Goal: Task Accomplishment & Management: Manage account settings

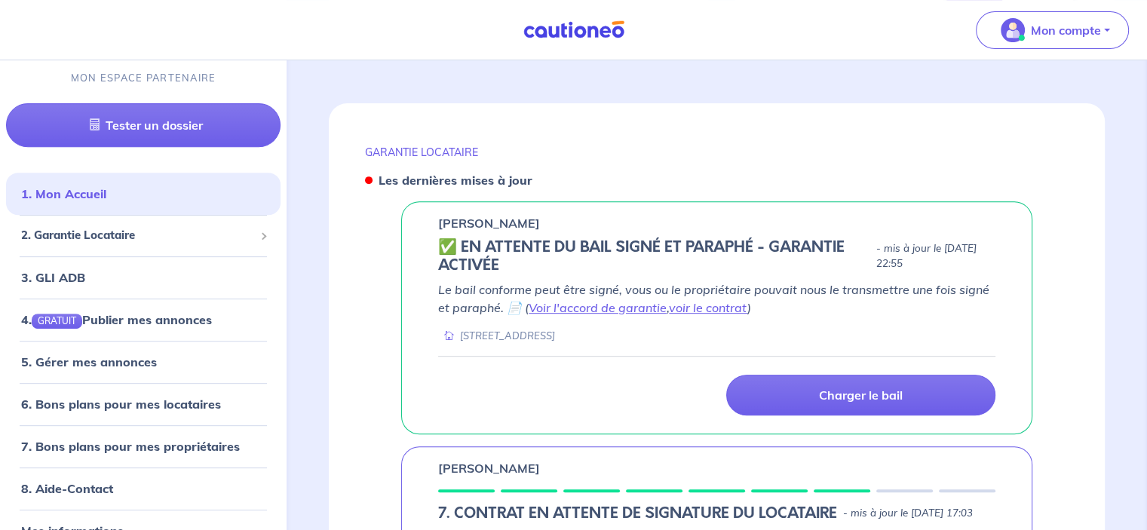
scroll to position [377, 0]
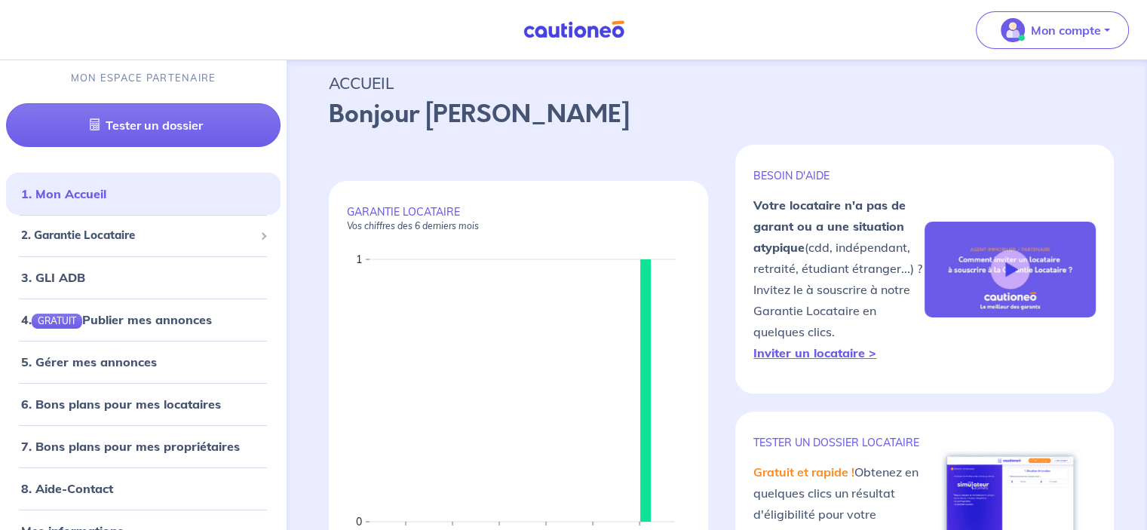
scroll to position [0, 0]
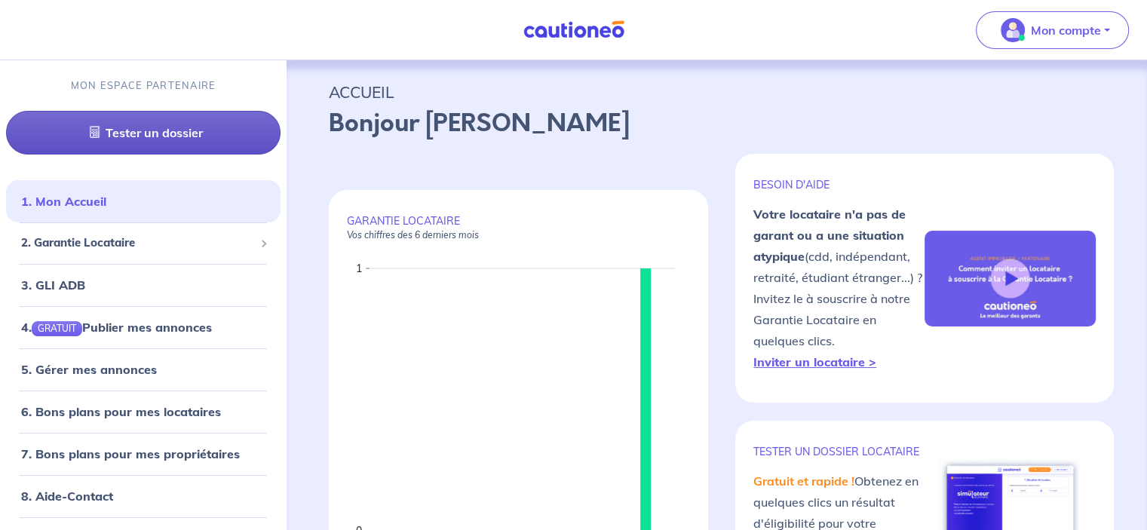
click at [153, 135] on link "Tester un dossier" at bounding box center [143, 133] width 274 height 44
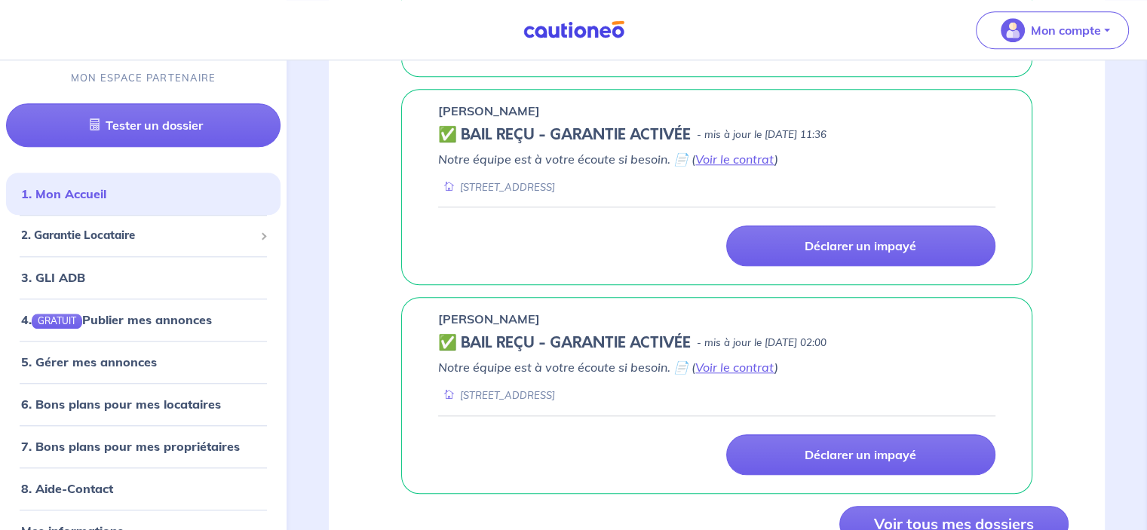
scroll to position [1434, 0]
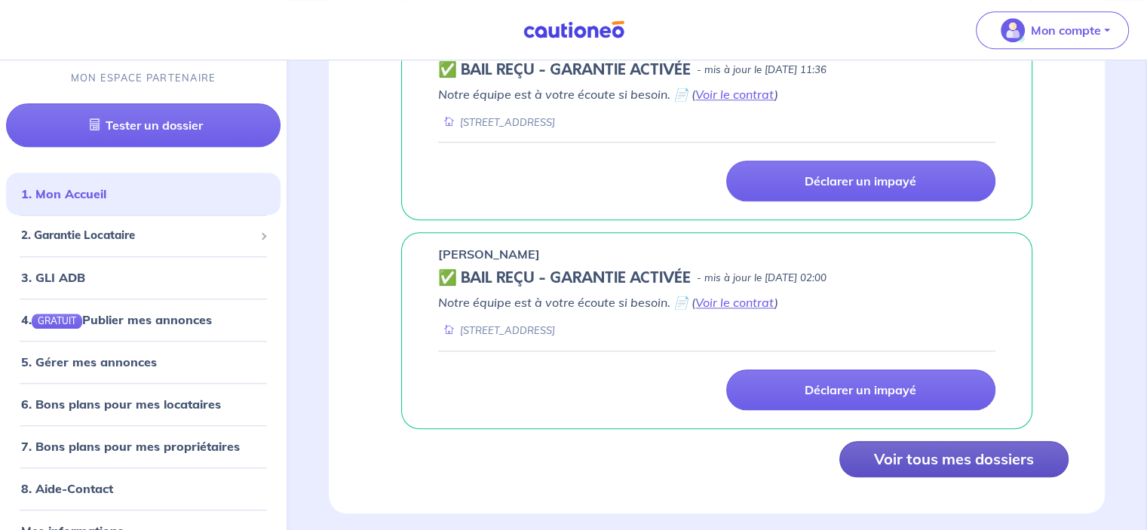
click at [957, 443] on button "Voir tous mes dossiers" at bounding box center [953, 459] width 229 height 36
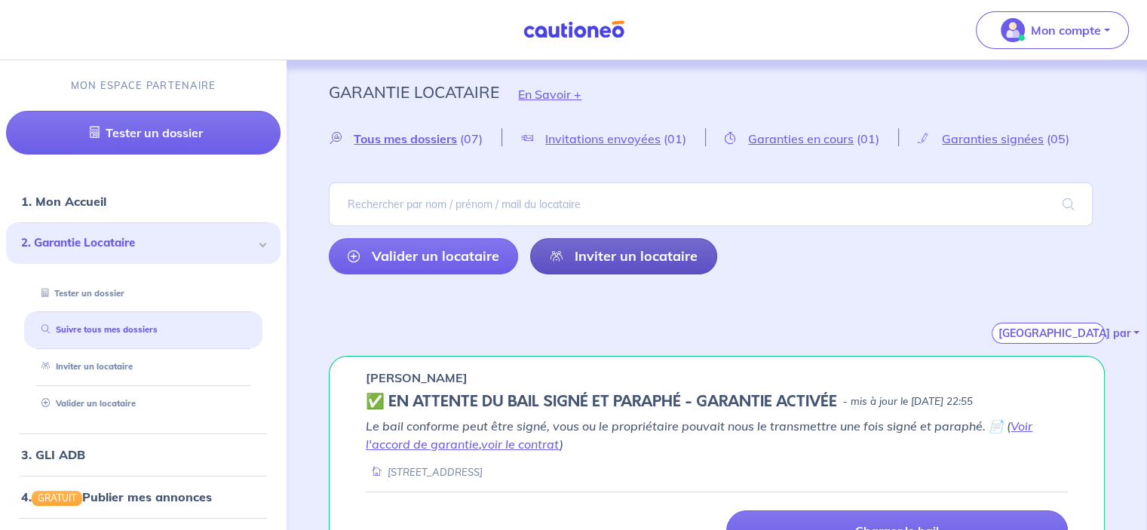
click at [654, 270] on link "Inviter un locataire" at bounding box center [623, 256] width 186 height 36
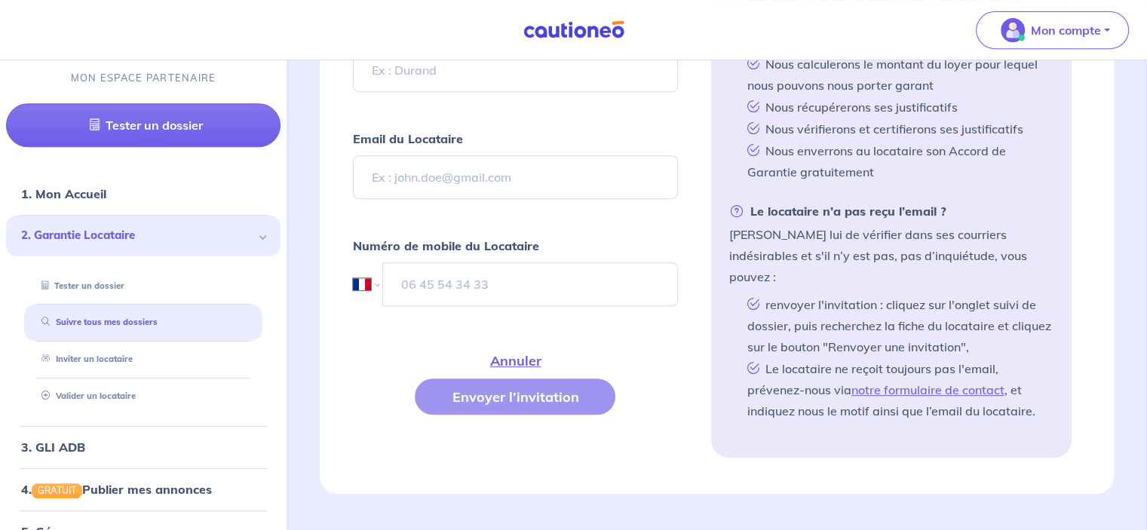
scroll to position [656, 0]
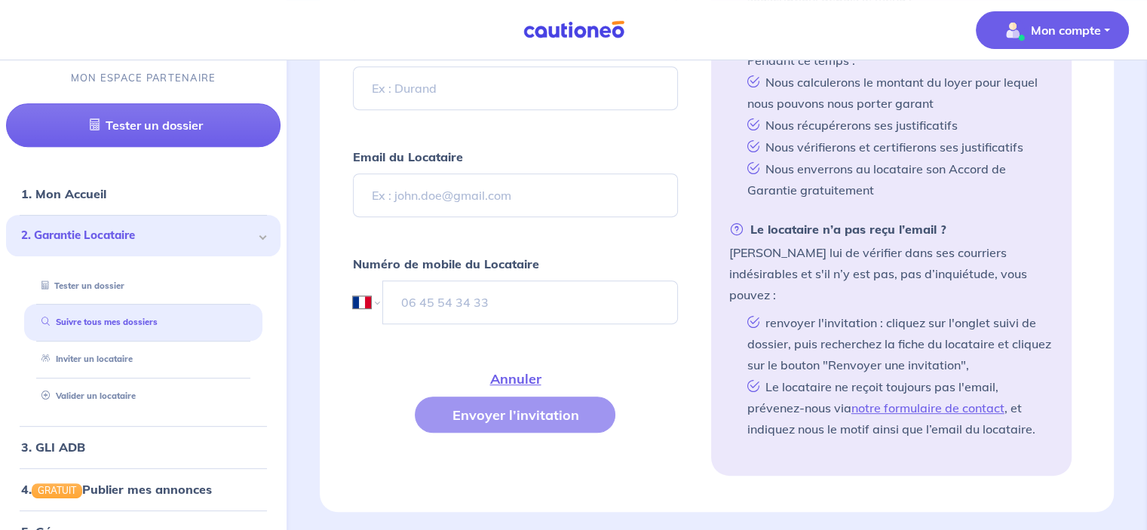
click at [1034, 28] on p "Mon compte" at bounding box center [1065, 30] width 70 height 18
click at [1021, 129] on link "Me déconnecter" at bounding box center [1036, 130] width 121 height 24
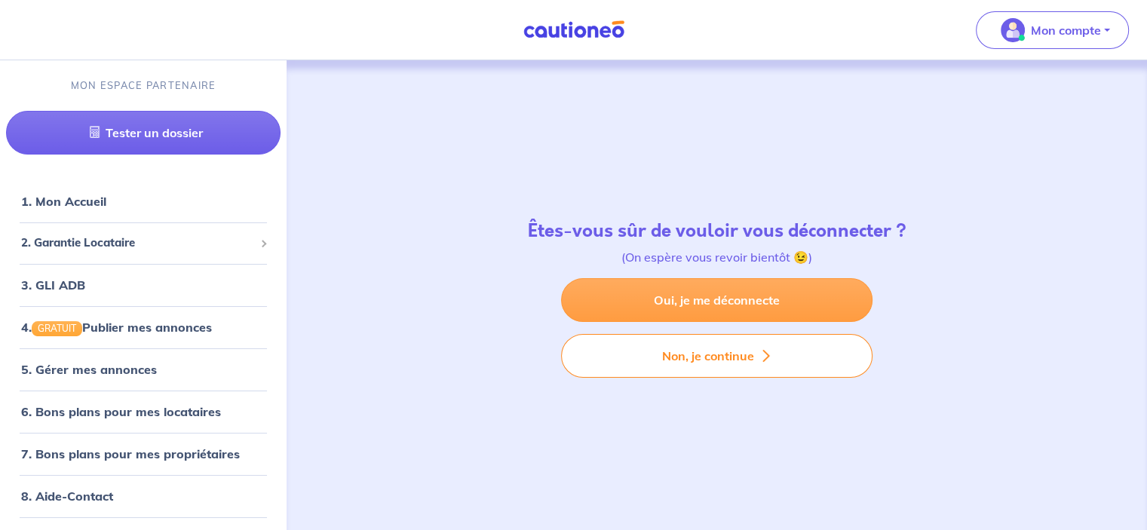
click at [697, 308] on link "Oui, je me déconnecte" at bounding box center [716, 300] width 311 height 44
